Goal: Information Seeking & Learning: Learn about a topic

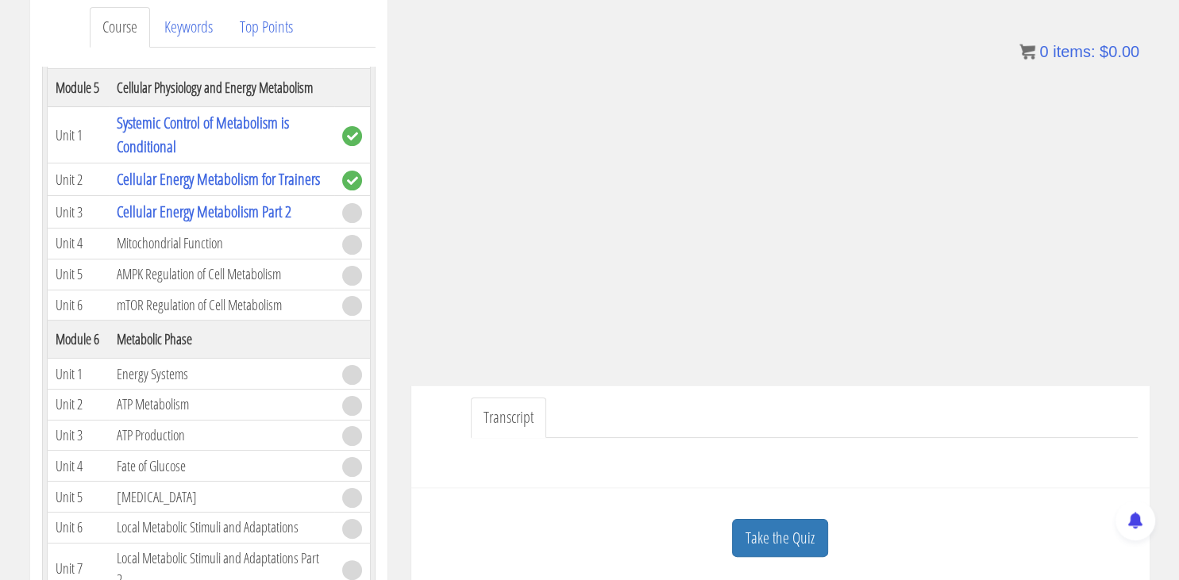
scroll to position [247, 0]
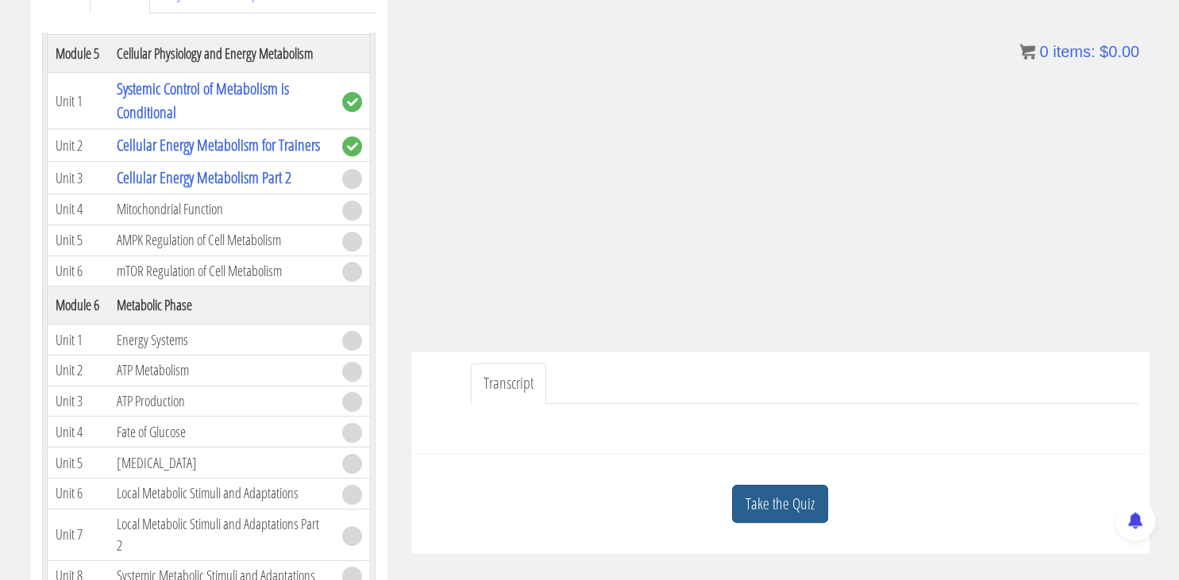
click at [783, 504] on link "Take the Quiz" at bounding box center [780, 504] width 96 height 39
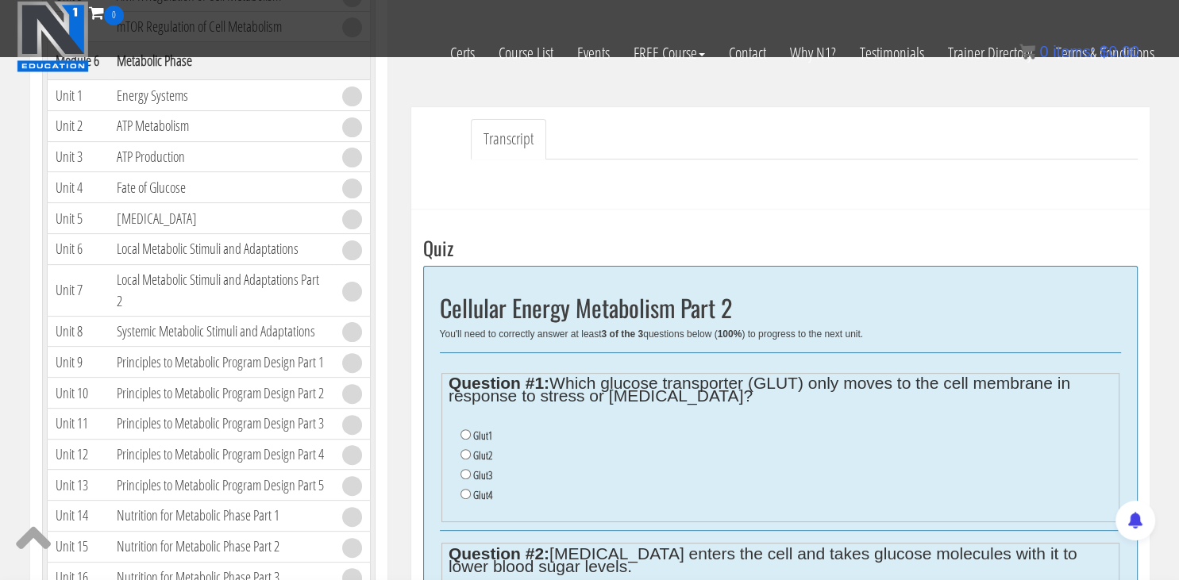
scroll to position [403, 0]
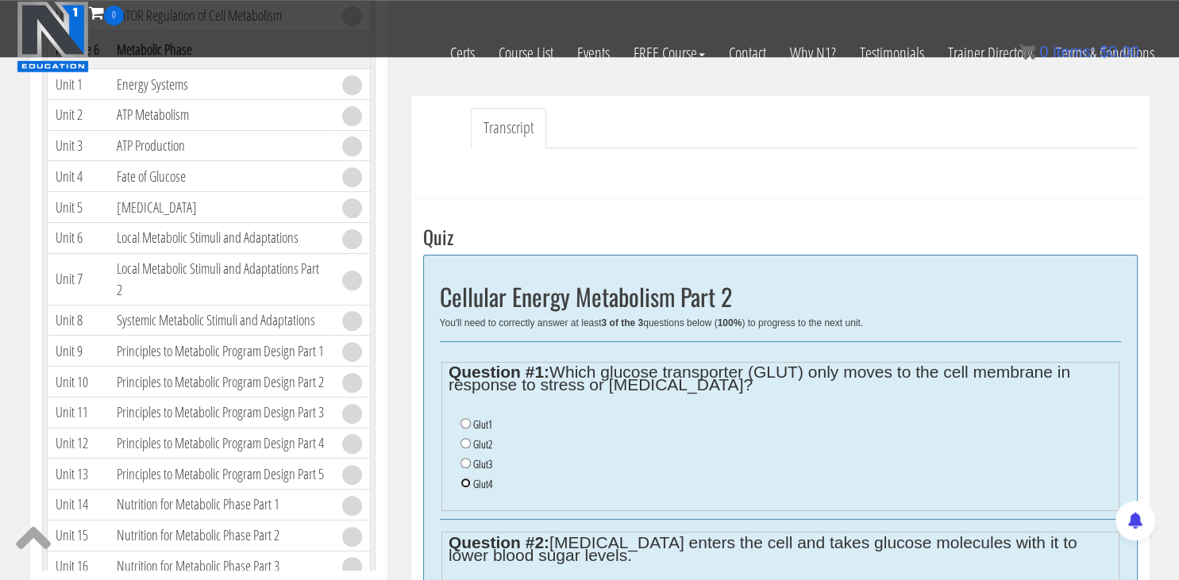
click at [465, 480] on input "Glut4" at bounding box center [466, 483] width 10 height 10
radio input "true"
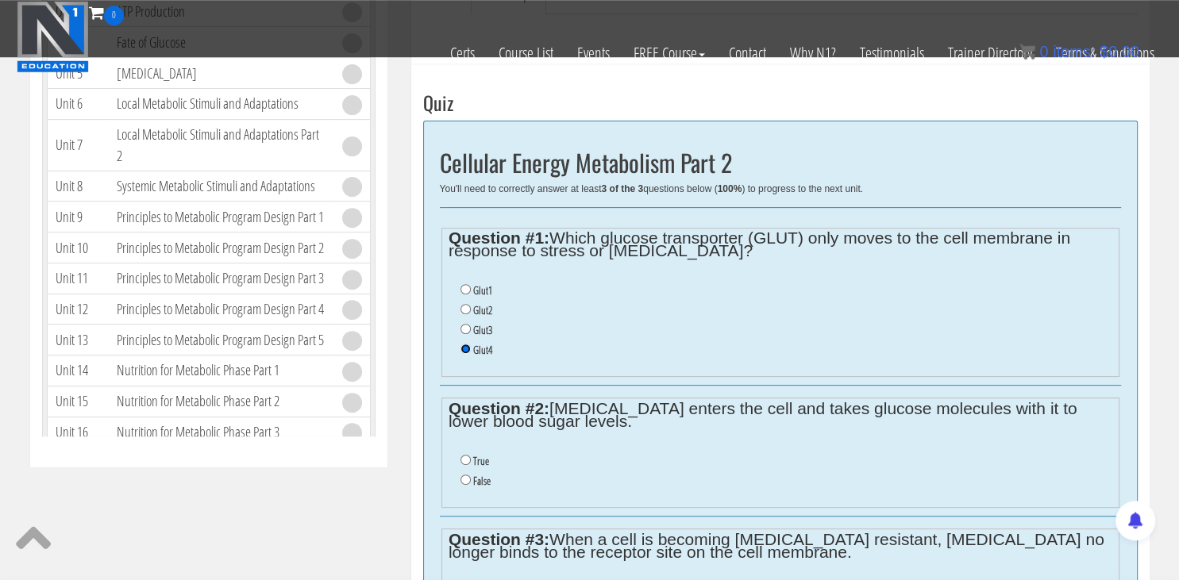
scroll to position [539, 0]
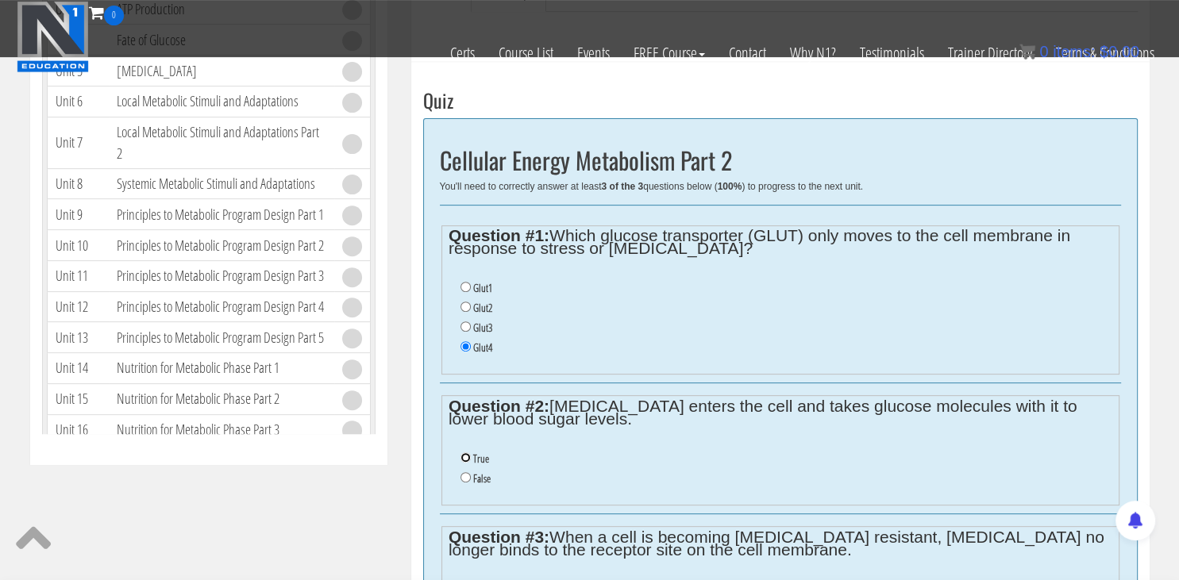
click at [465, 458] on input "True" at bounding box center [466, 458] width 10 height 10
radio input "true"
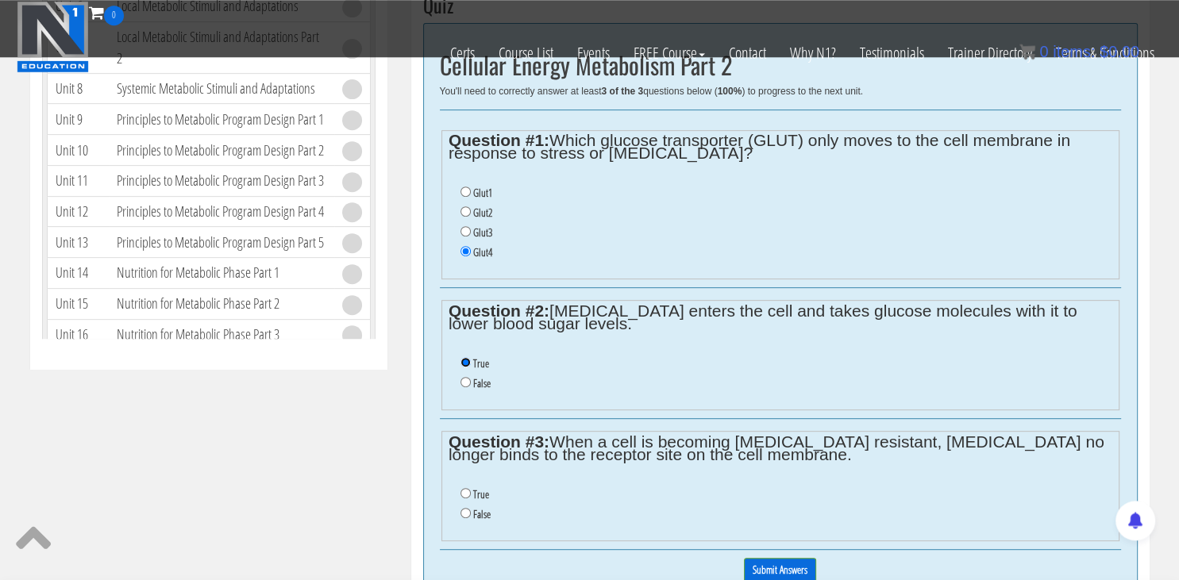
scroll to position [635, 0]
click at [468, 509] on input "False" at bounding box center [466, 512] width 10 height 10
radio input "true"
click at [462, 491] on input "True" at bounding box center [466, 493] width 10 height 10
radio input "true"
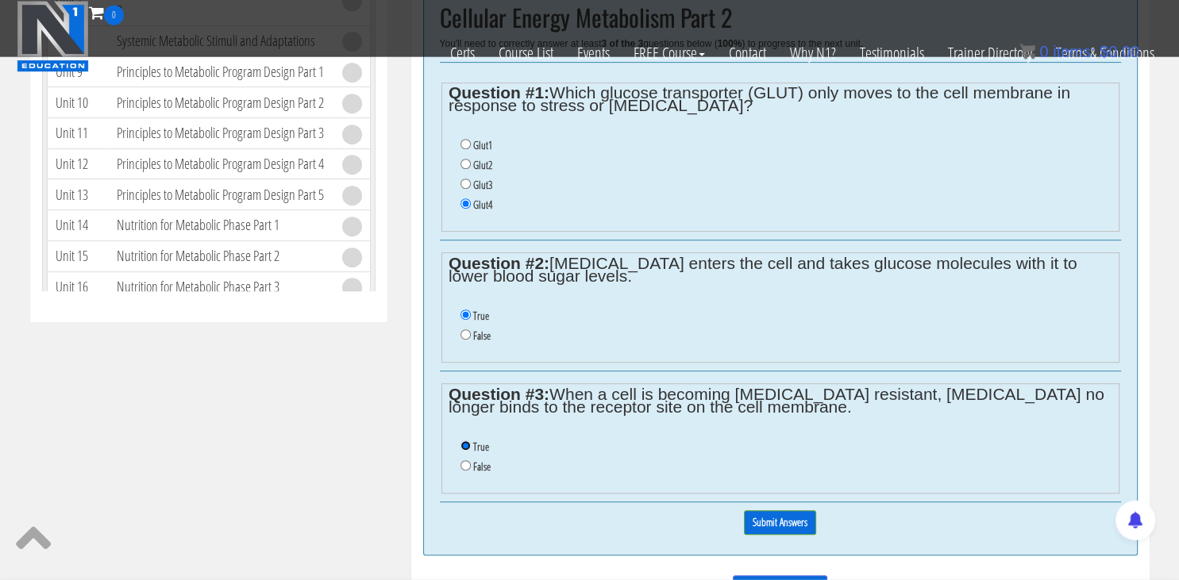
scroll to position [688, 0]
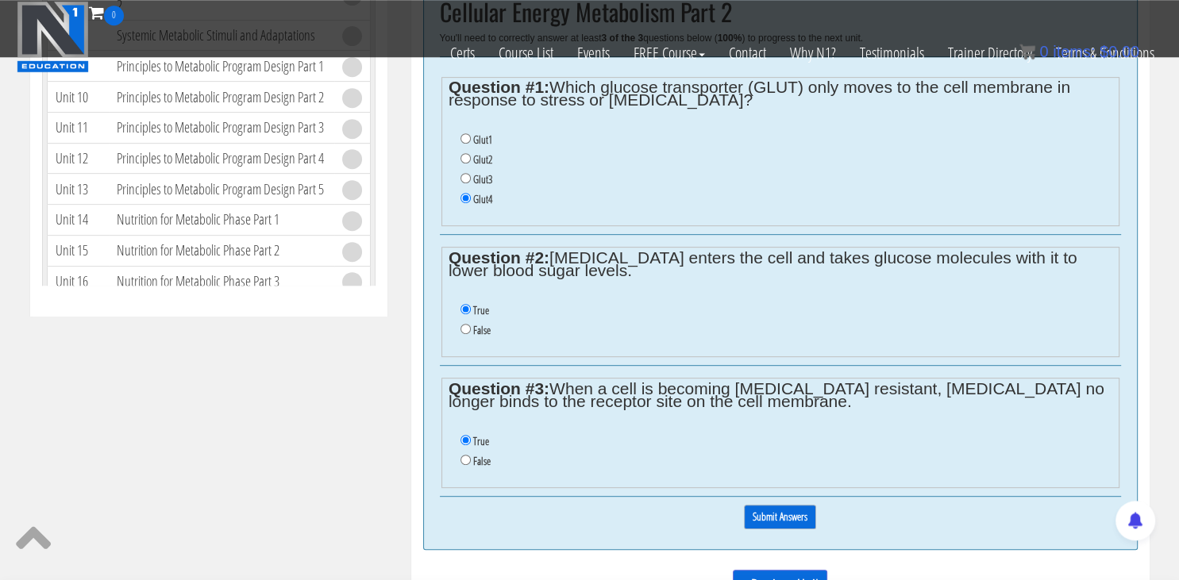
click at [778, 509] on input "Submit Answers" at bounding box center [780, 517] width 72 height 25
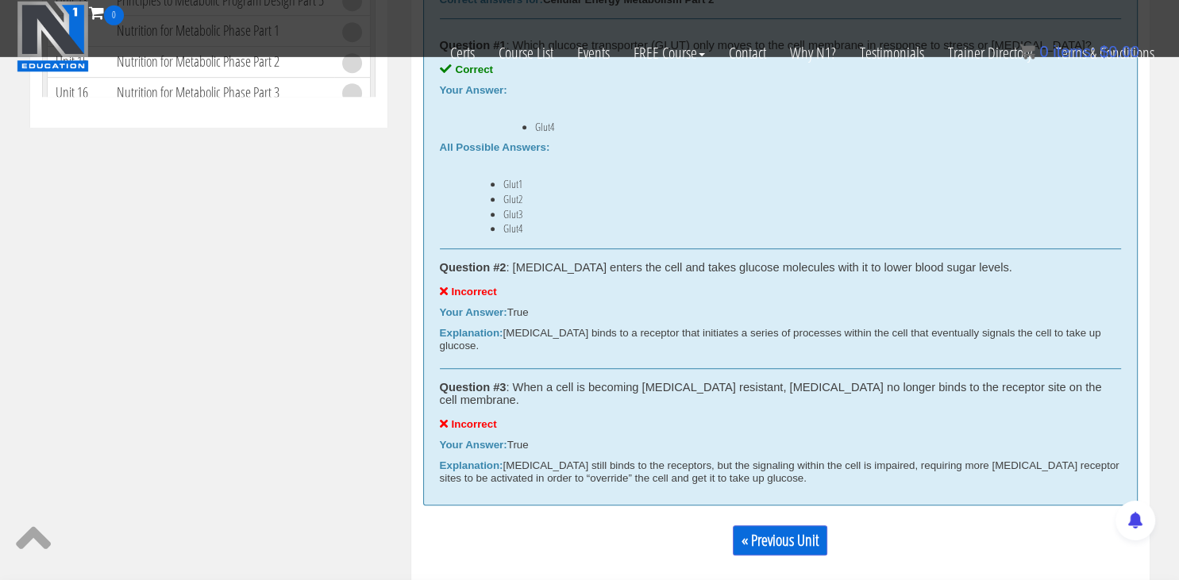
scroll to position [879, 0]
click at [789, 523] on link "« Previous Unit" at bounding box center [780, 538] width 94 height 30
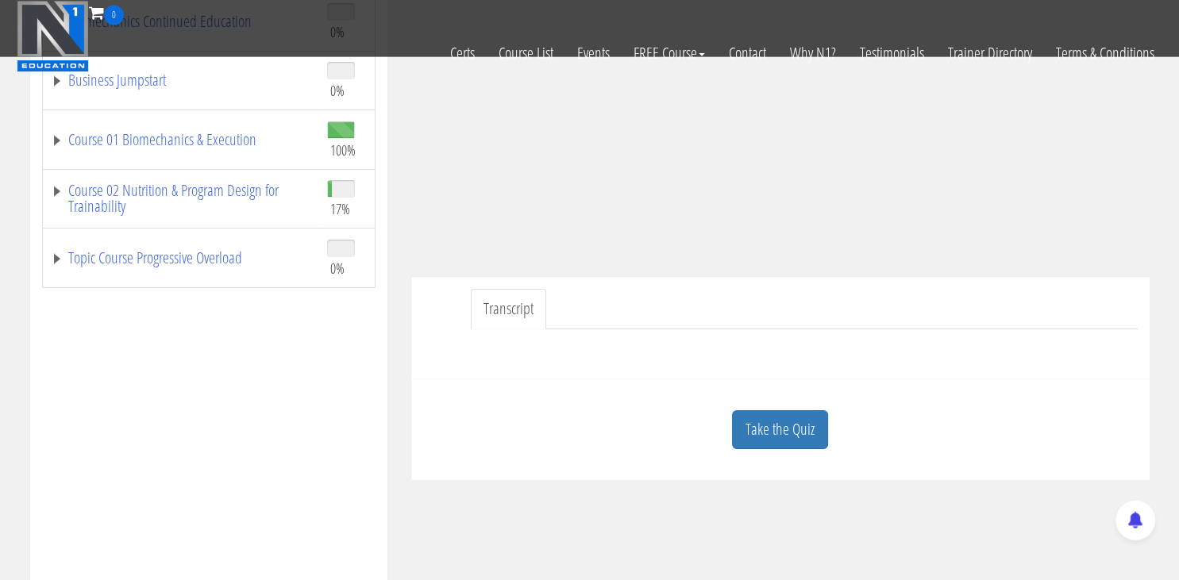
scroll to position [336, 0]
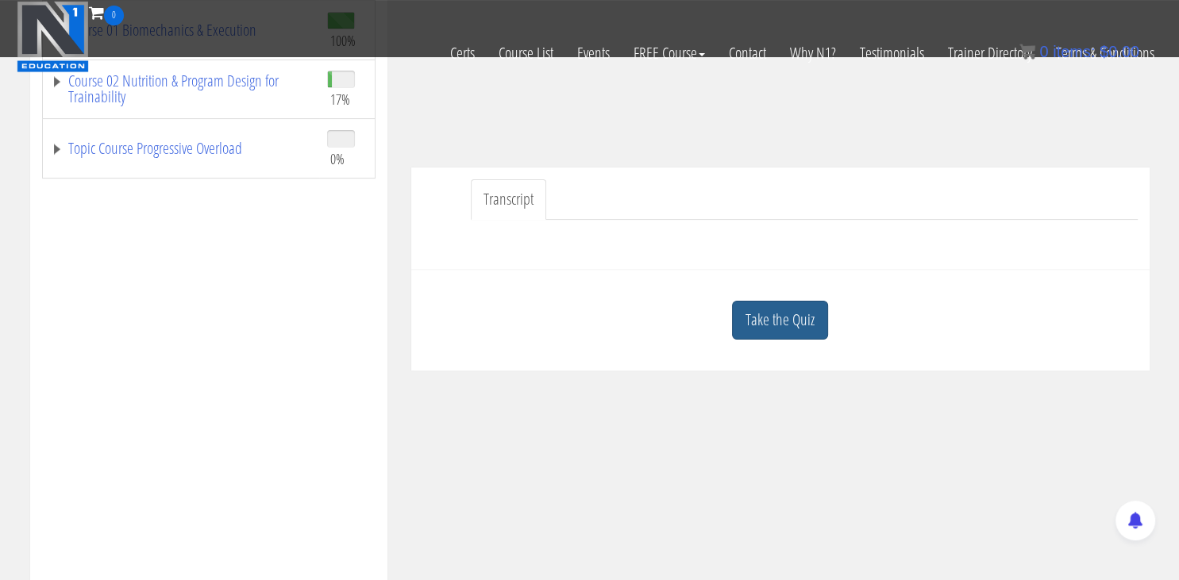
click at [804, 310] on link "Take the Quiz" at bounding box center [780, 320] width 96 height 39
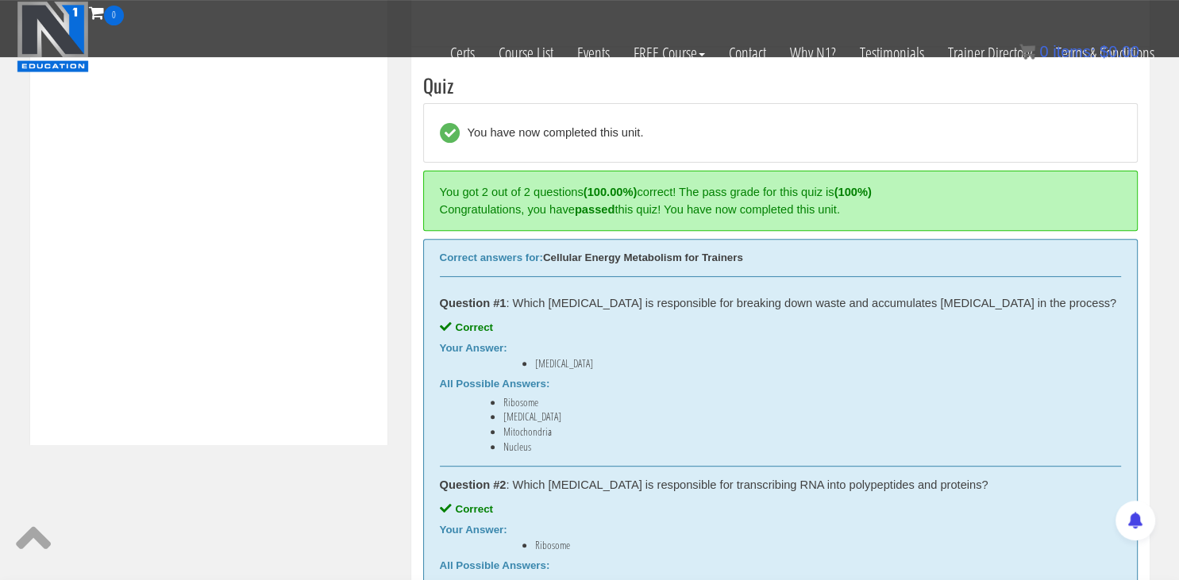
scroll to position [794, 0]
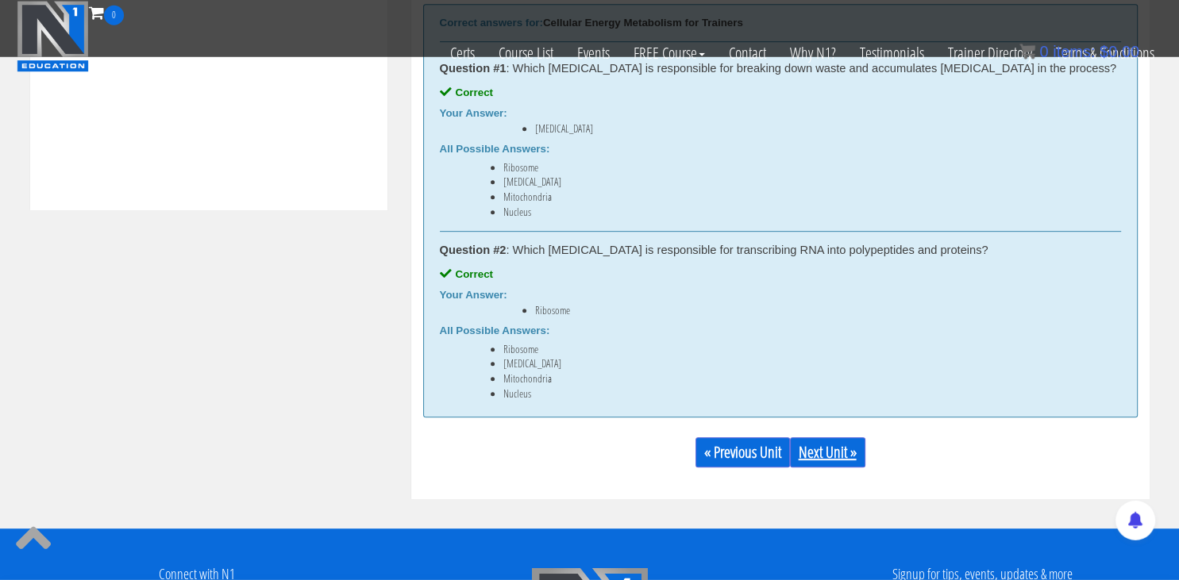
click at [823, 453] on link "Next Unit »" at bounding box center [827, 453] width 75 height 30
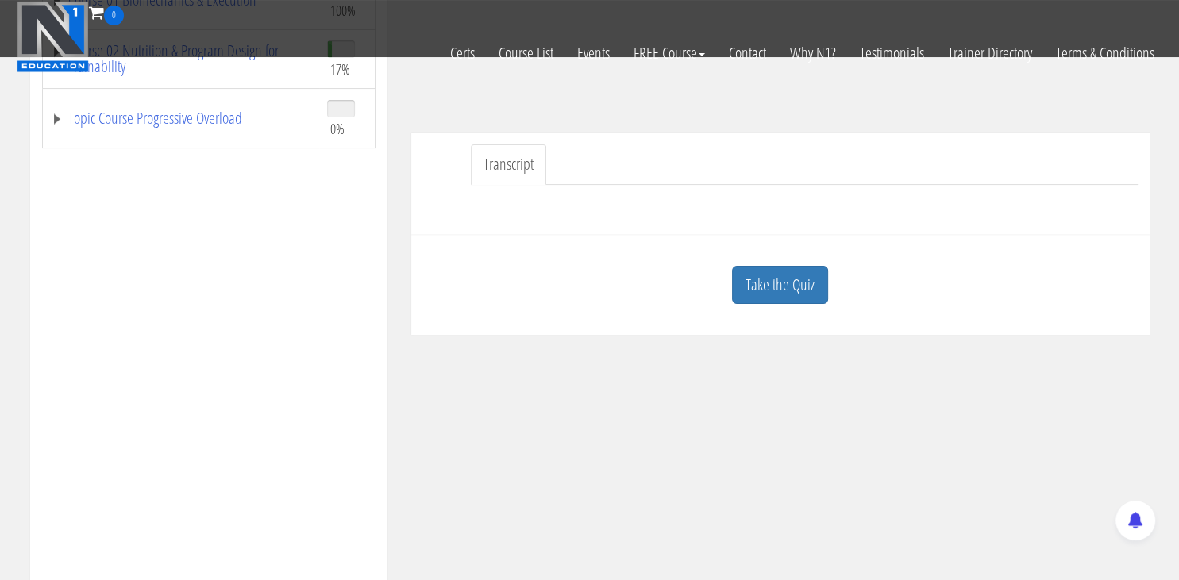
scroll to position [367, 0]
click at [788, 277] on link "Take the Quiz" at bounding box center [780, 284] width 96 height 39
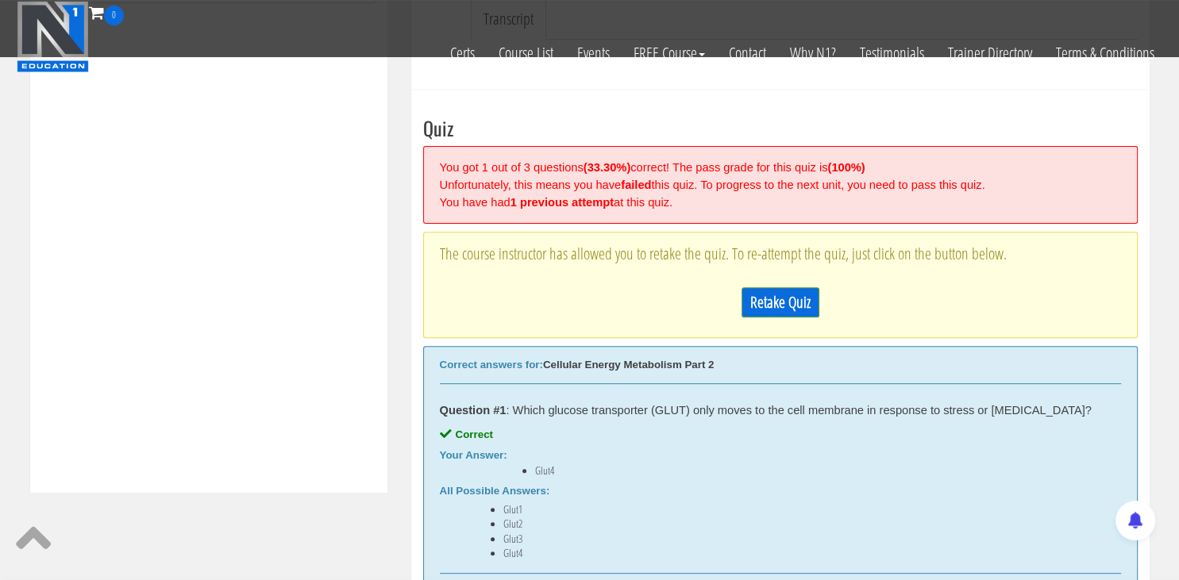
scroll to position [512, 0]
click at [780, 302] on link "Retake Quiz" at bounding box center [781, 302] width 78 height 30
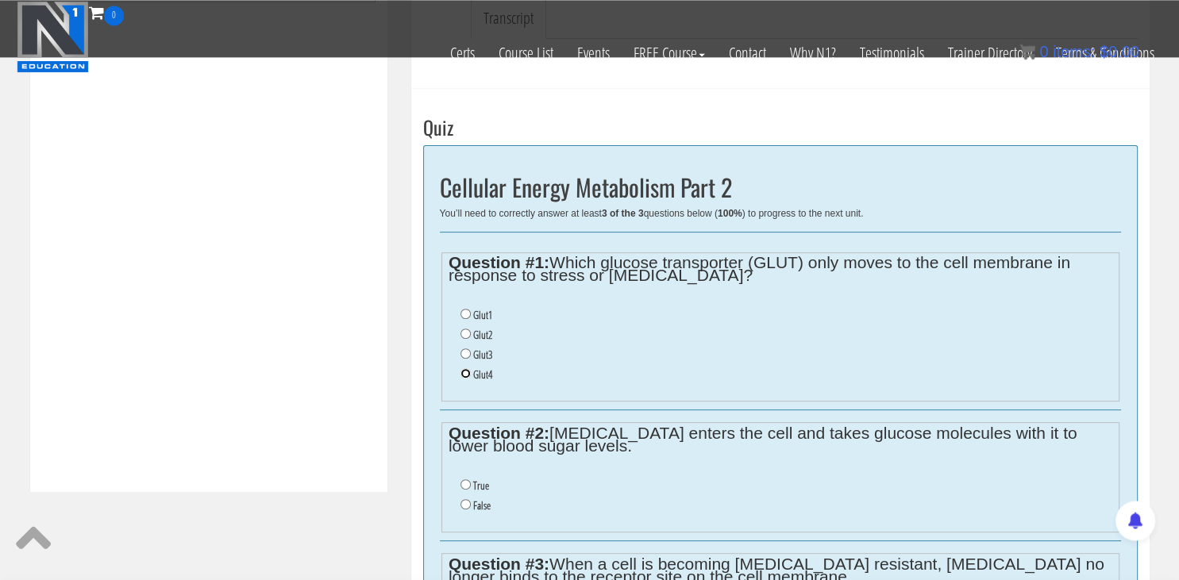
click at [462, 372] on input "Glut4" at bounding box center [466, 373] width 10 height 10
radio input "true"
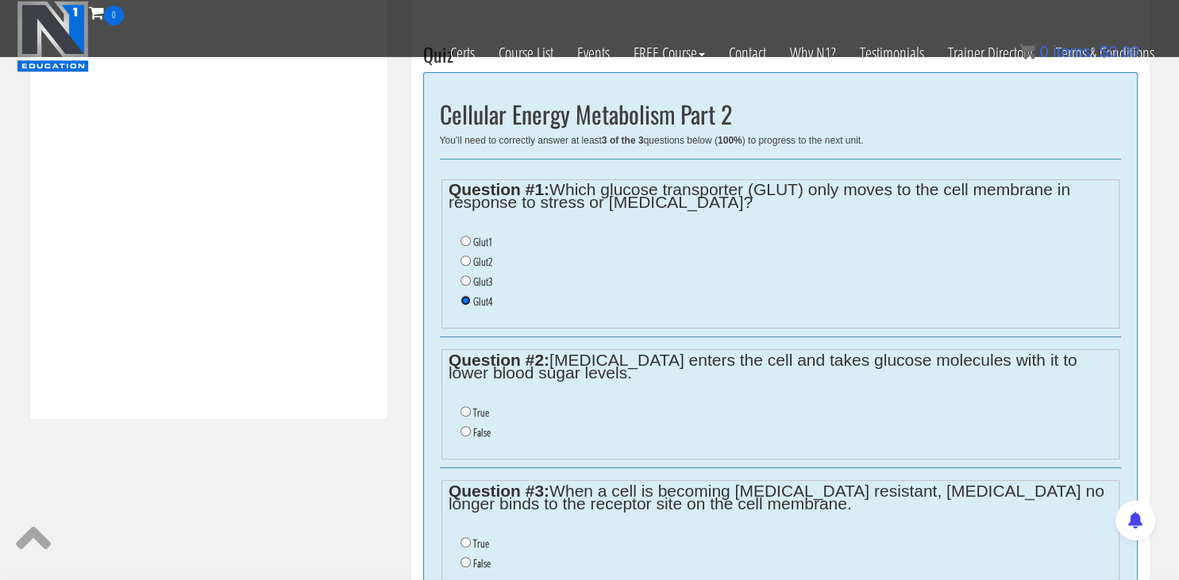
scroll to position [599, 0]
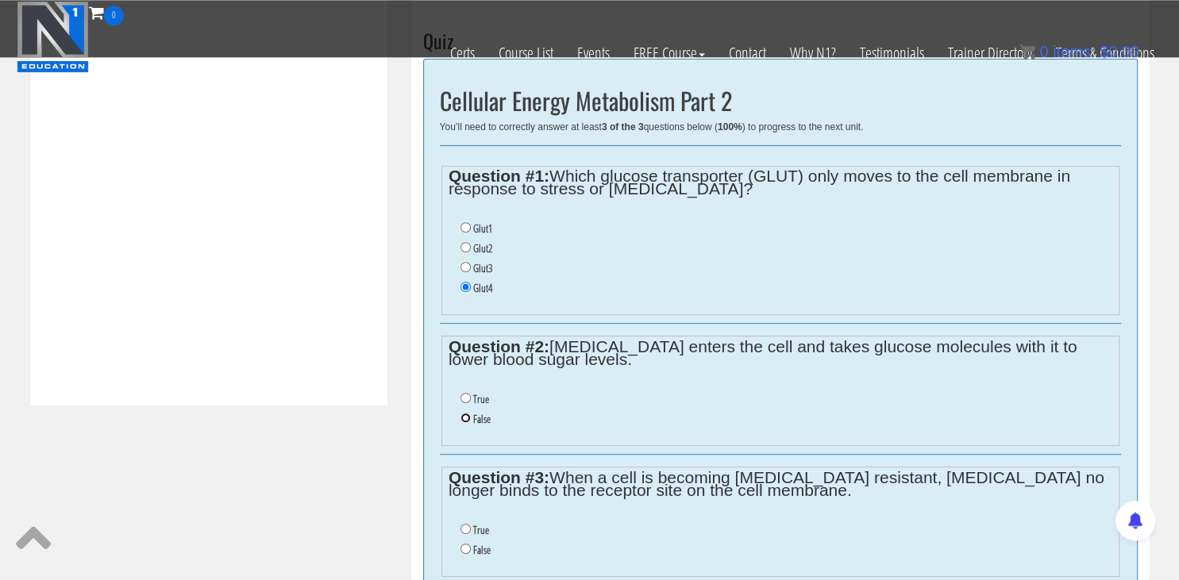
click at [464, 416] on input "False" at bounding box center [466, 418] width 10 height 10
radio input "true"
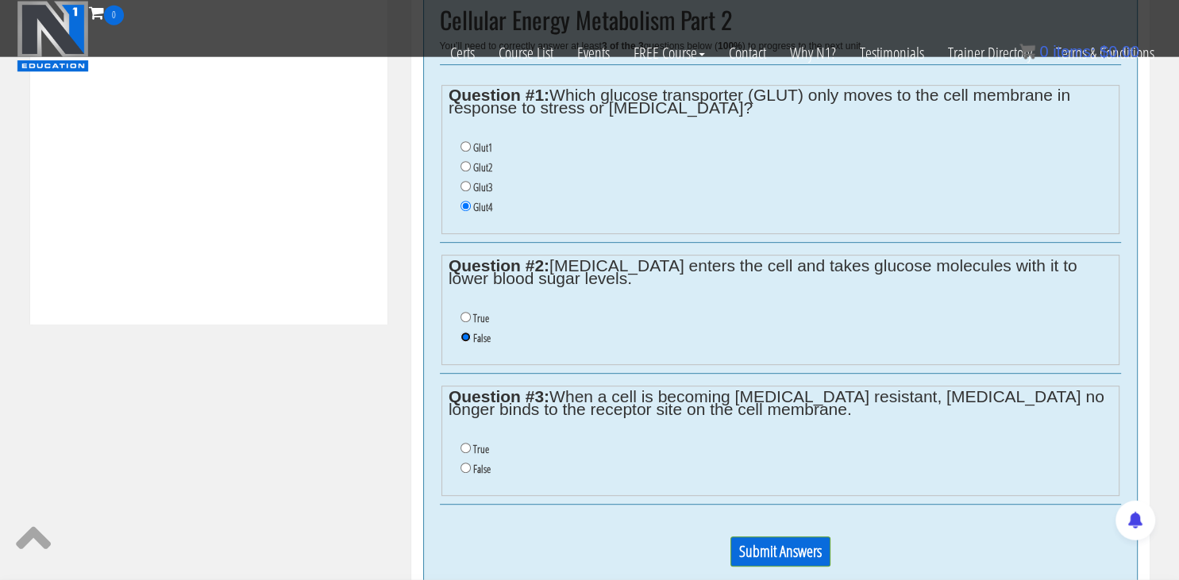
scroll to position [681, 0]
click at [467, 464] on input "False" at bounding box center [466, 466] width 10 height 10
radio input "true"
click at [760, 542] on input "Submit Answers" at bounding box center [781, 550] width 100 height 30
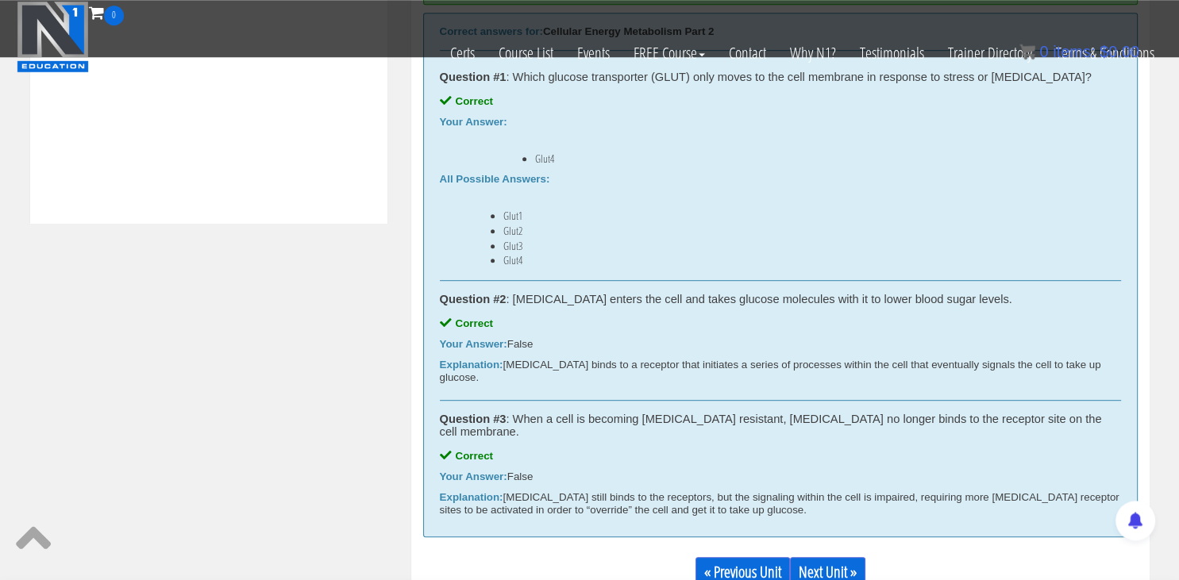
scroll to position [785, 0]
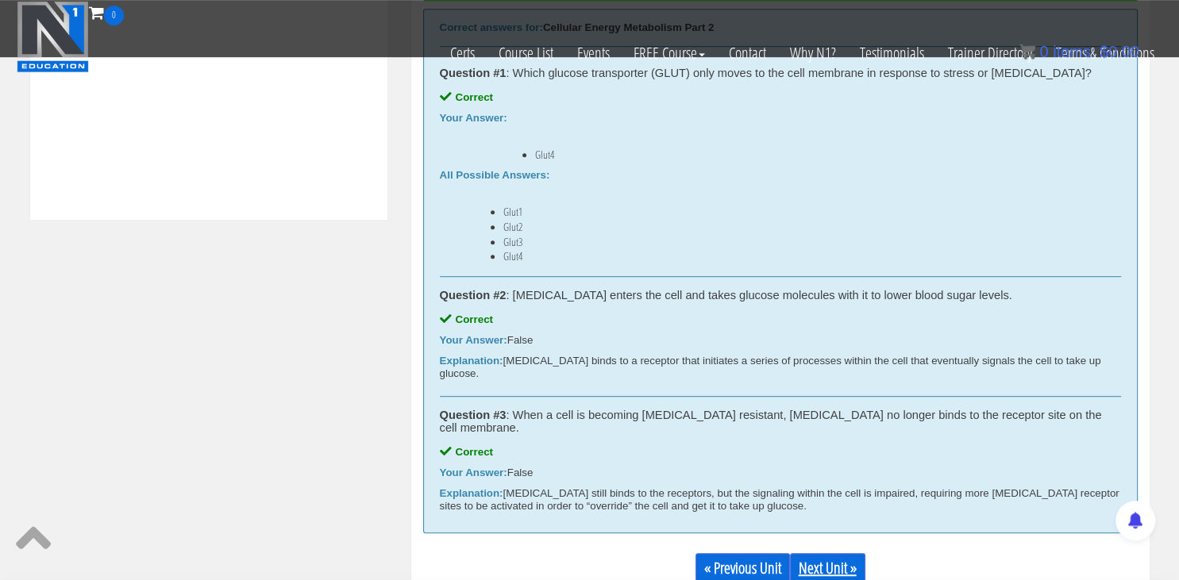
click at [835, 553] on link "Next Unit »" at bounding box center [827, 568] width 75 height 30
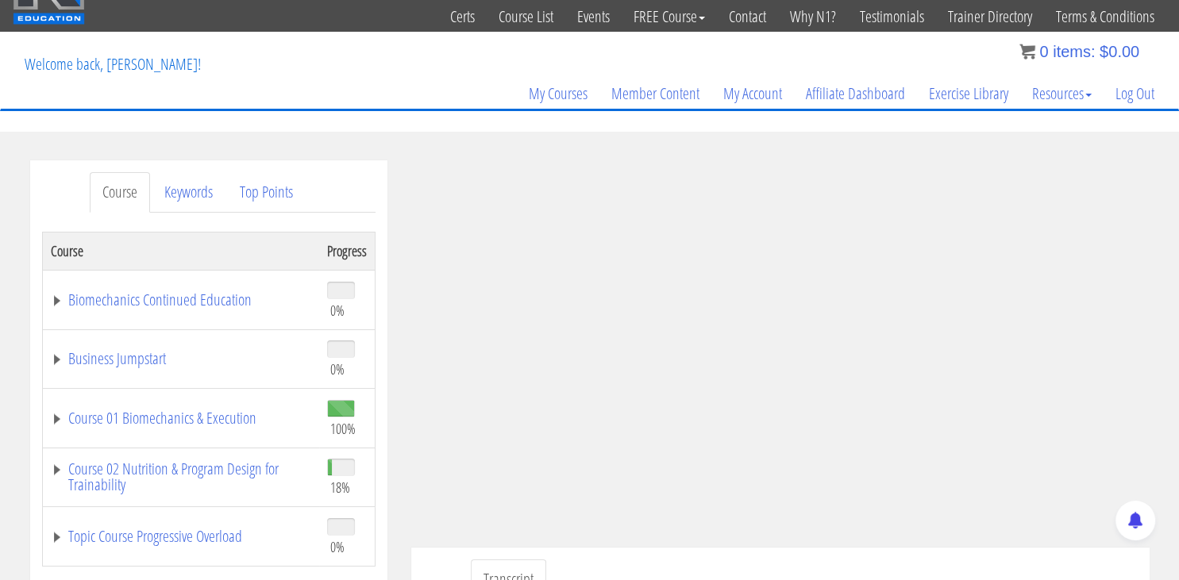
scroll to position [49, 0]
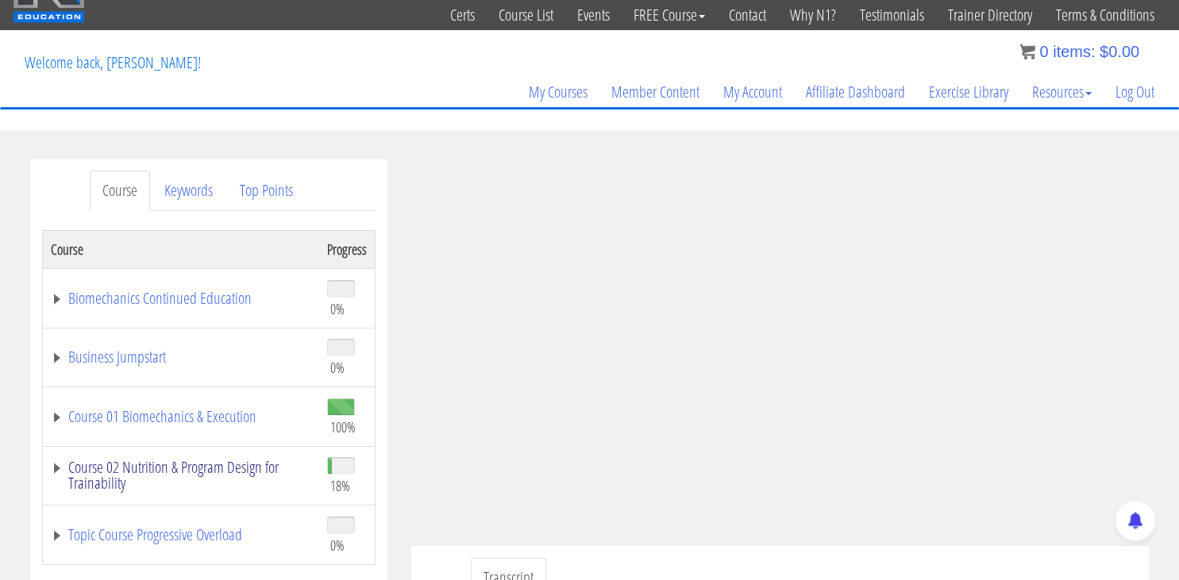
click at [247, 471] on link "Course 02 Nutrition & Program Design for Trainability" at bounding box center [181, 476] width 260 height 32
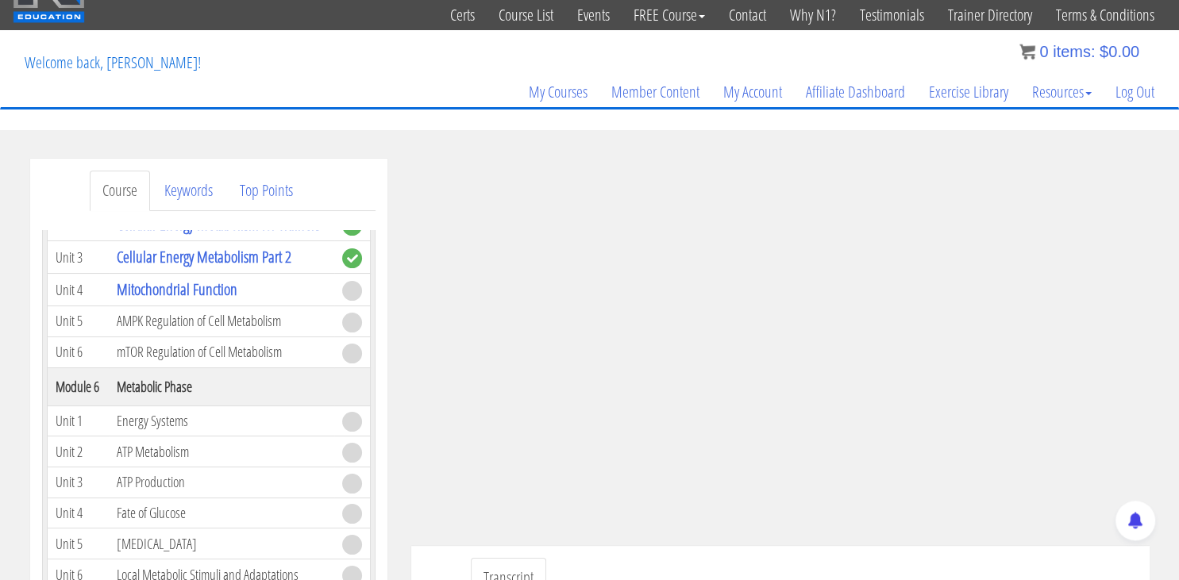
scroll to position [1053, 0]
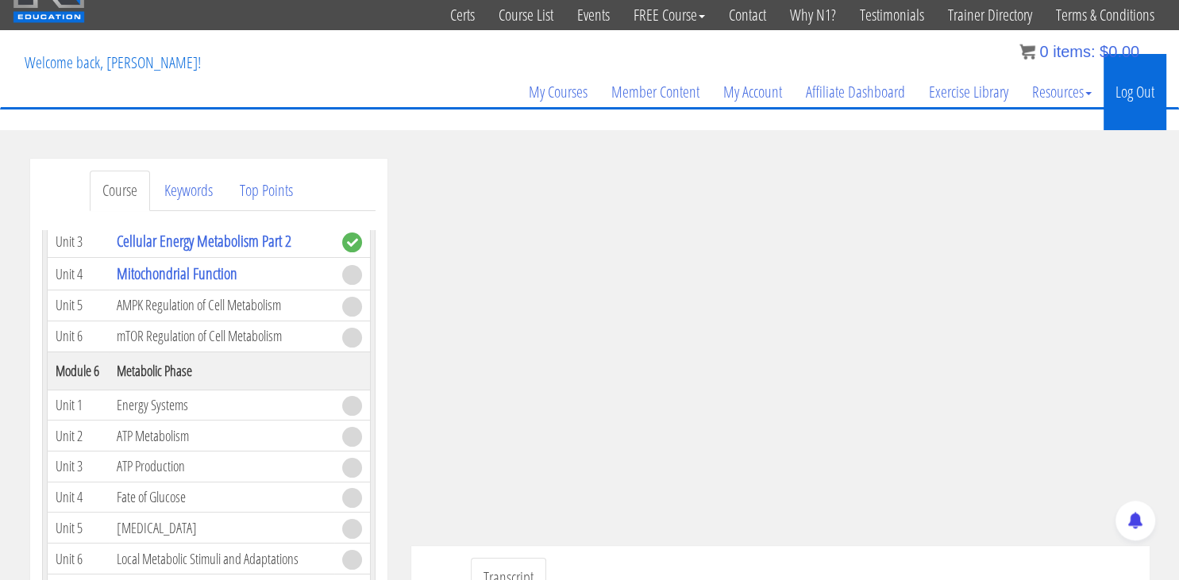
click at [1132, 91] on link "Log Out" at bounding box center [1135, 92] width 63 height 76
